Goal: Check status: Check status

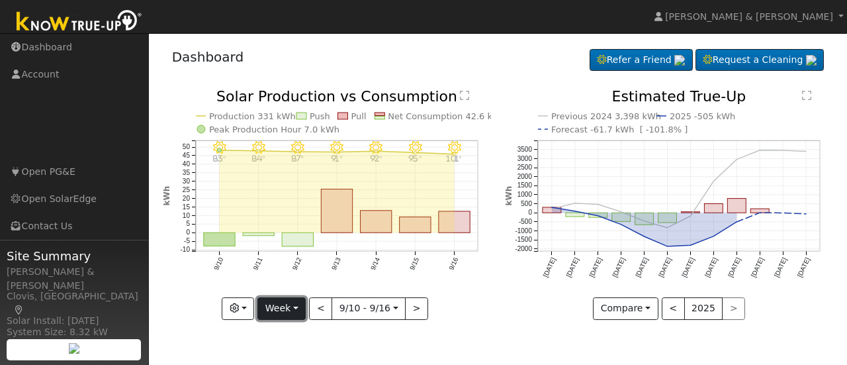
click at [302, 306] on button "Week" at bounding box center [281, 308] width 48 height 22
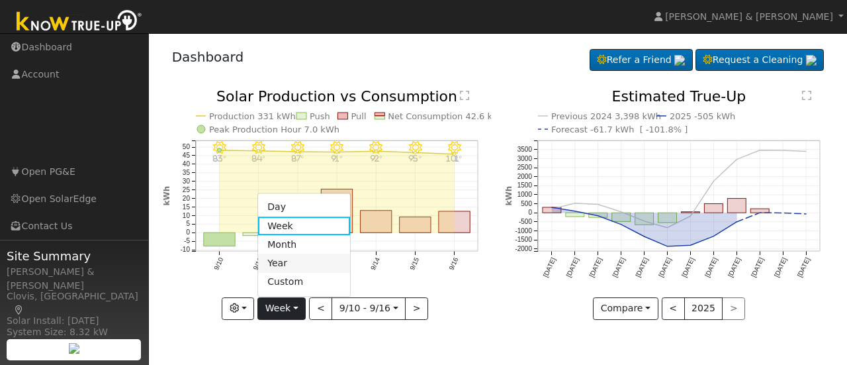
click at [276, 261] on link "Year" at bounding box center [304, 263] width 92 height 19
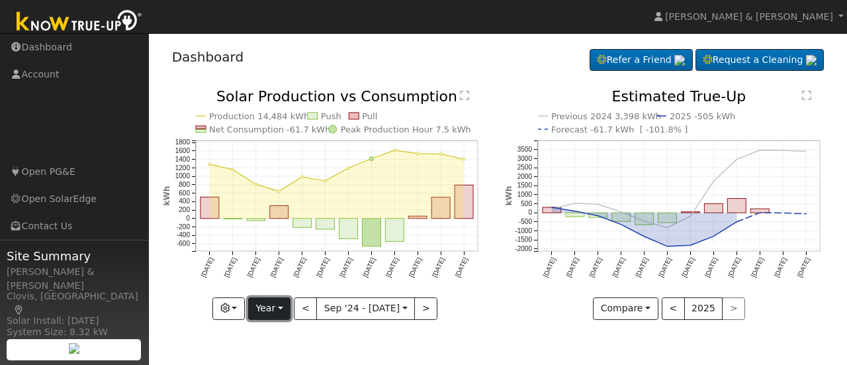
click at [282, 312] on button "Year" at bounding box center [269, 308] width 42 height 22
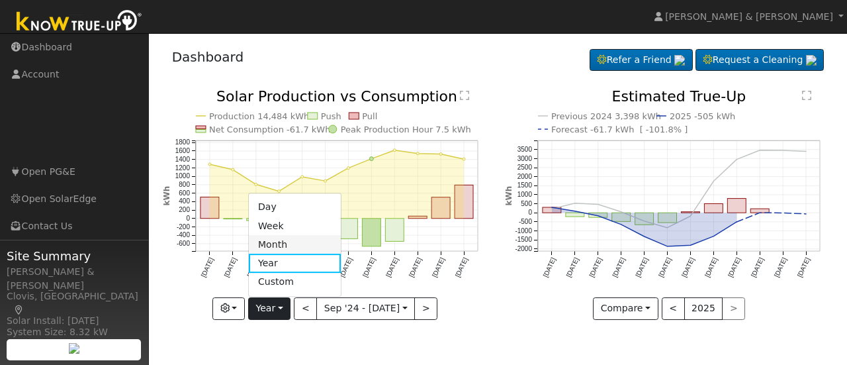
click at [286, 245] on link "Month" at bounding box center [295, 244] width 92 height 19
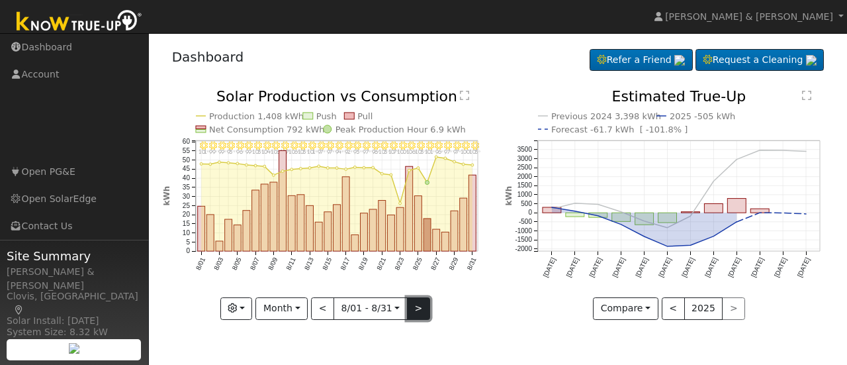
click at [414, 309] on button ">" at bounding box center [418, 308] width 23 height 22
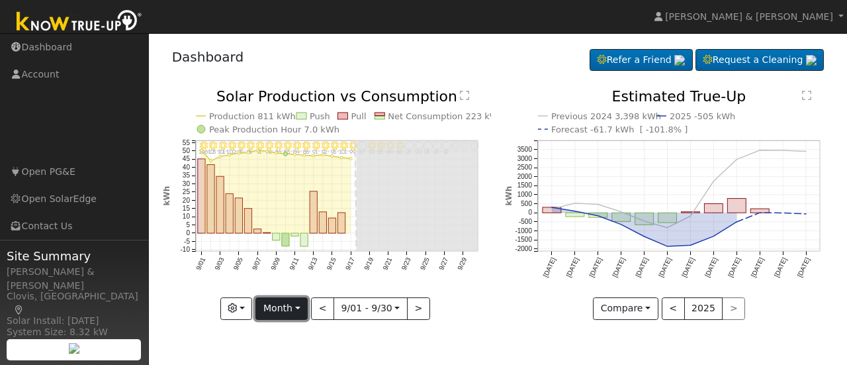
click at [300, 306] on button "Month" at bounding box center [281, 308] width 52 height 22
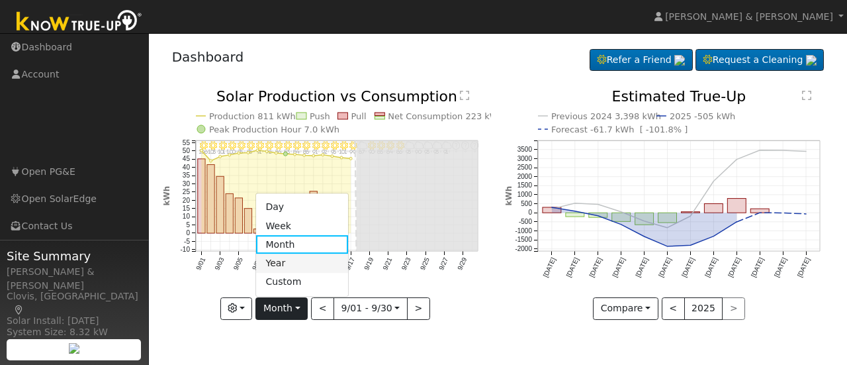
click at [297, 258] on link "Year" at bounding box center [302, 263] width 92 height 19
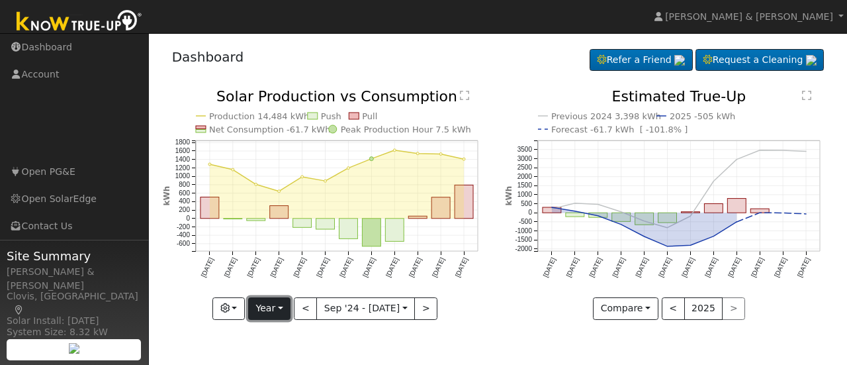
click at [285, 305] on button "Year" at bounding box center [269, 308] width 42 height 22
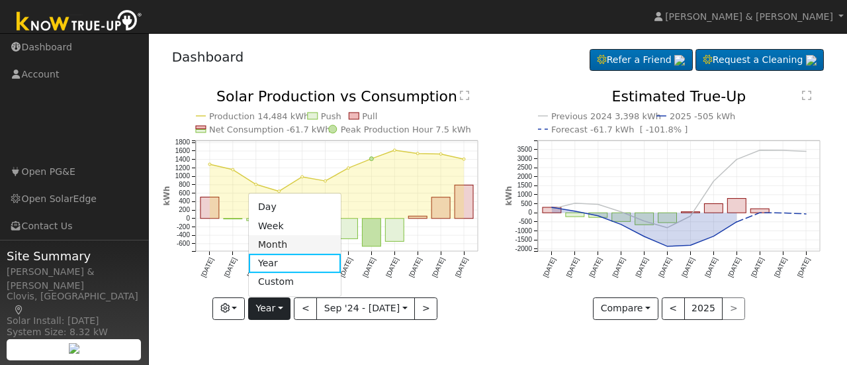
click at [279, 246] on link "Month" at bounding box center [295, 244] width 92 height 19
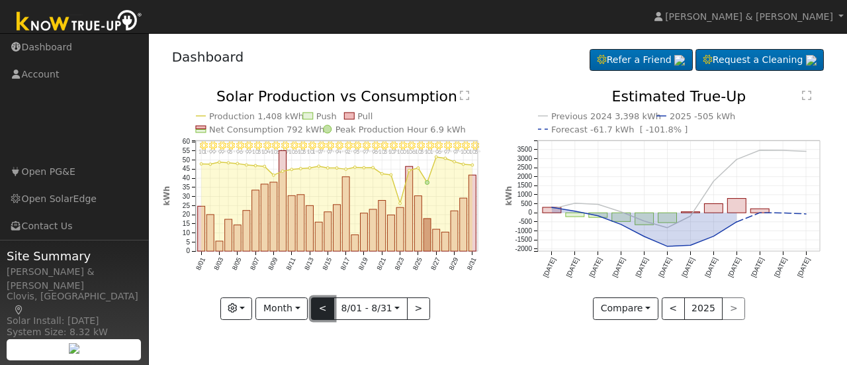
click at [322, 309] on button "<" at bounding box center [322, 308] width 23 height 22
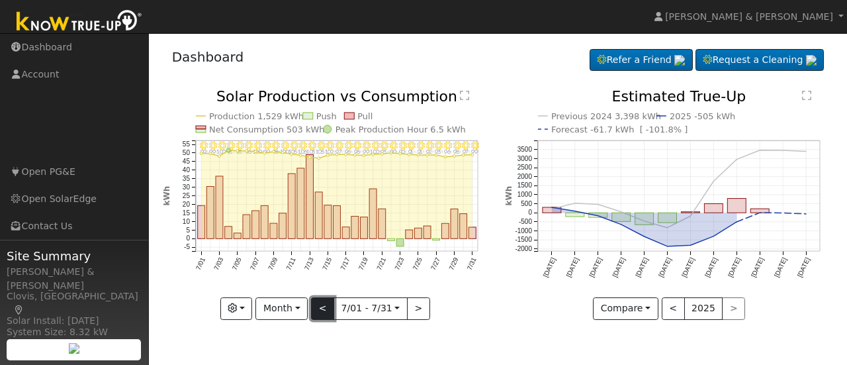
click at [322, 309] on button "<" at bounding box center [322, 308] width 23 height 22
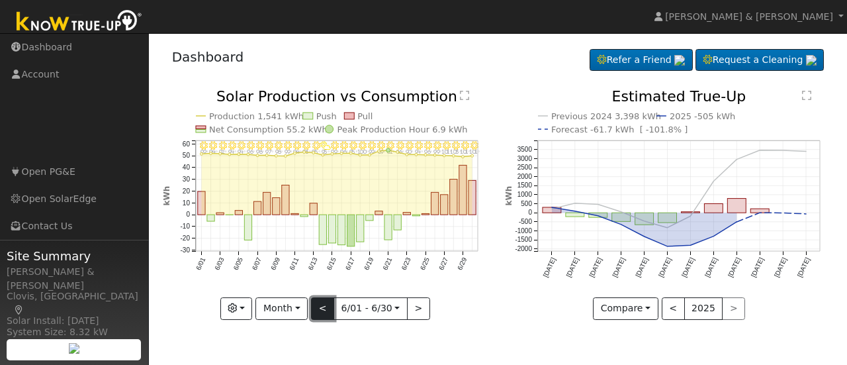
click at [322, 309] on button "<" at bounding box center [322, 308] width 23 height 22
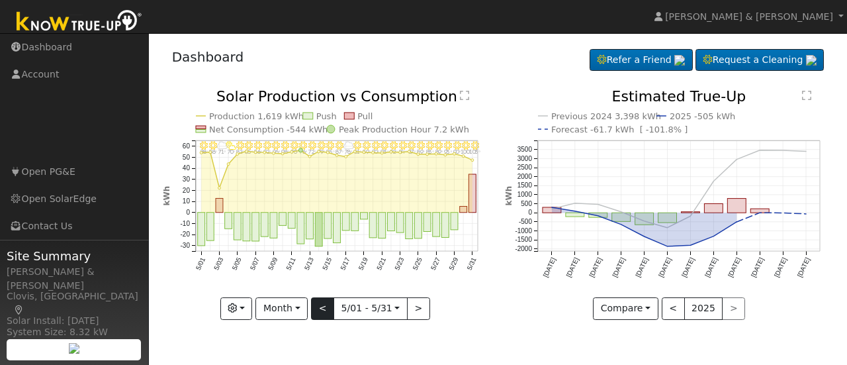
click at [322, 309] on div "5/31 - Clear 103° 5/30 - Clear 100° 5/29 - Clear 90° 5/28 - Clear 93° 5/27 - Cl…" at bounding box center [327, 204] width 328 height 230
click at [322, 309] on button "<" at bounding box center [322, 308] width 23 height 22
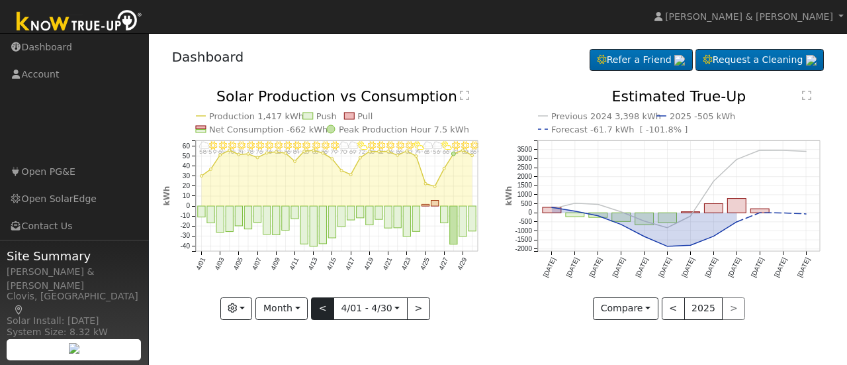
click at [322, 309] on div at bounding box center [327, 204] width 328 height 230
click at [322, 309] on button "<" at bounding box center [322, 308] width 23 height 22
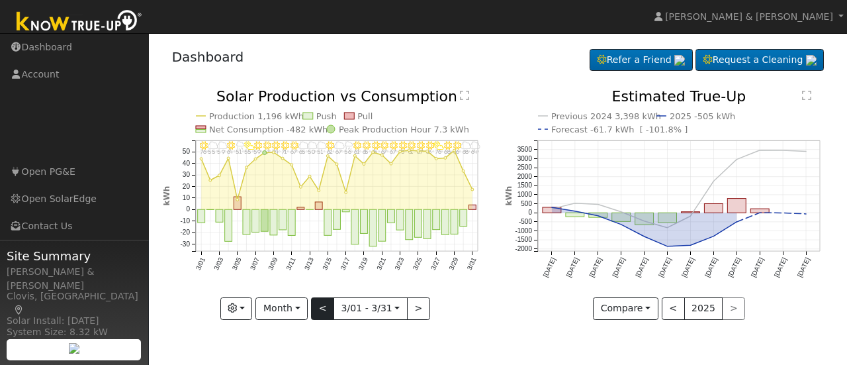
click at [322, 309] on div at bounding box center [327, 204] width 328 height 230
click at [322, 309] on button "<" at bounding box center [322, 308] width 23 height 22
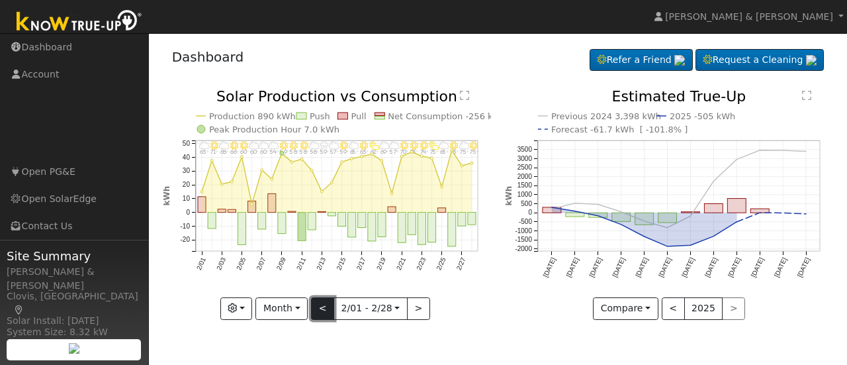
click at [322, 309] on button "<" at bounding box center [322, 308] width 23 height 22
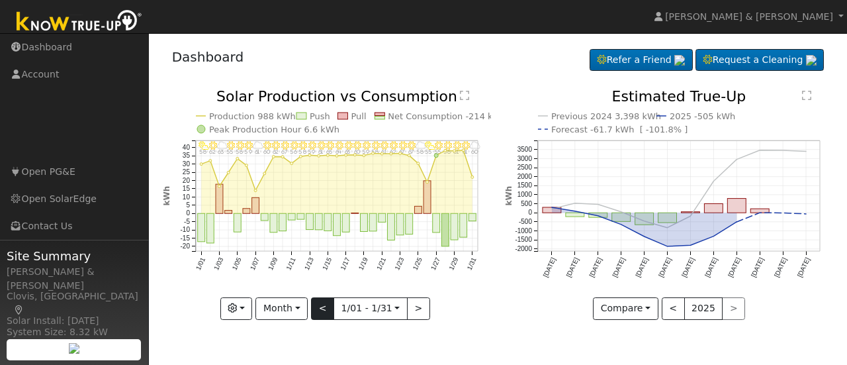
click at [322, 309] on div "1/31 - MostlyCloudy 60° 1/30 - Clear 61° 1/29 - Clear 61° 1/28 - Clear 58° 1/27…" at bounding box center [327, 204] width 328 height 230
click at [322, 309] on button "<" at bounding box center [322, 308] width 23 height 22
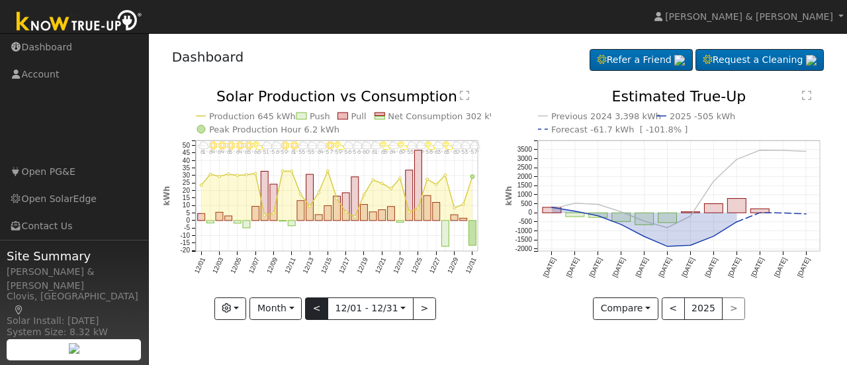
click at [322, 309] on div "12/31 - MostlyCloudy 57° 12/30 - MostlyCloudy 53° 12/29 - Cloudy 60° 12/28 - Pa…" at bounding box center [327, 204] width 328 height 230
click at [322, 309] on button "<" at bounding box center [316, 308] width 23 height 22
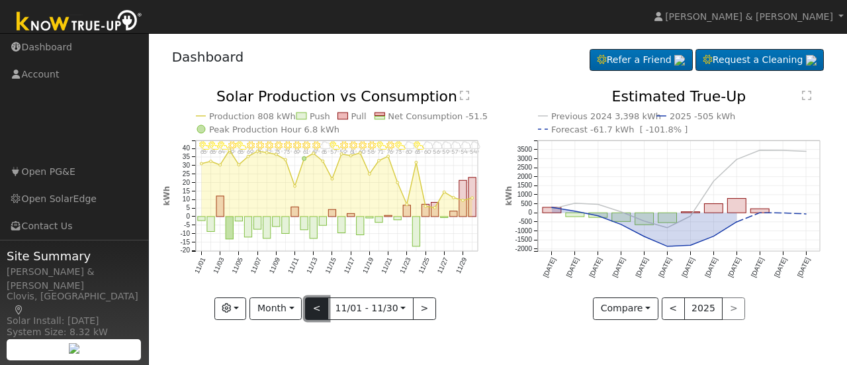
click at [322, 309] on button "<" at bounding box center [316, 308] width 23 height 22
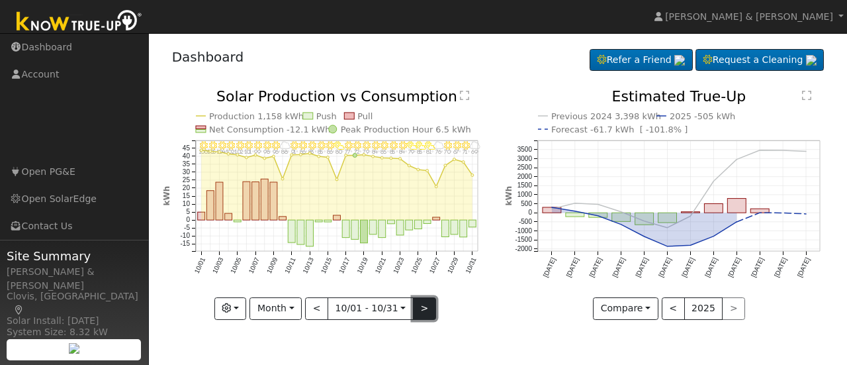
click at [427, 310] on button ">" at bounding box center [424, 308] width 23 height 22
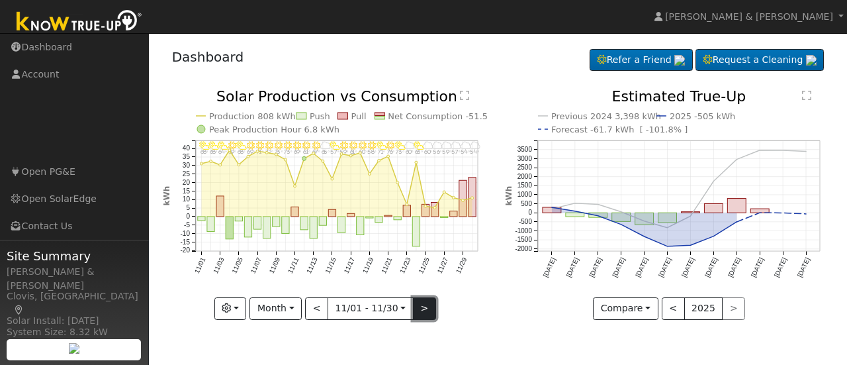
click at [419, 305] on button ">" at bounding box center [424, 308] width 23 height 22
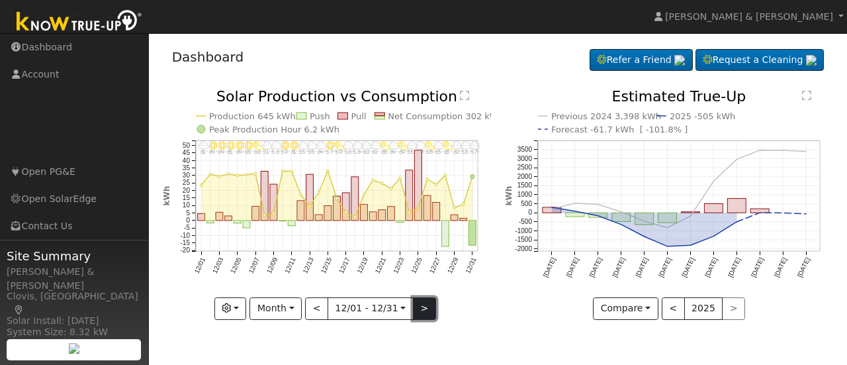
click at [419, 307] on button ">" at bounding box center [424, 308] width 23 height 22
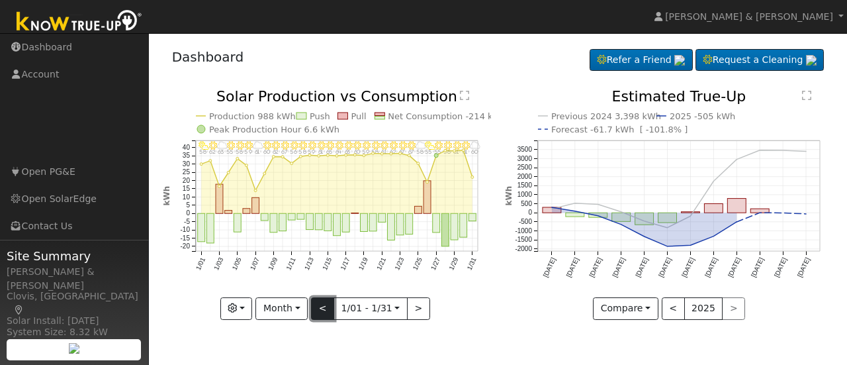
click at [328, 306] on button "<" at bounding box center [322, 308] width 23 height 22
type input "[DATE]"
